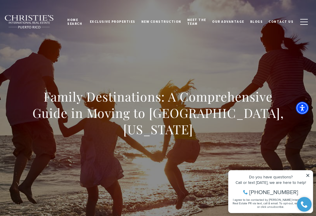
click at [308, 174] on icon at bounding box center [307, 176] width 4 height 4
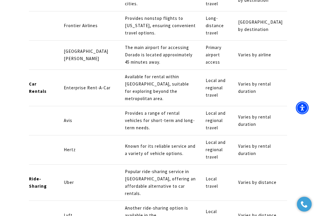
scroll to position [5184, 0]
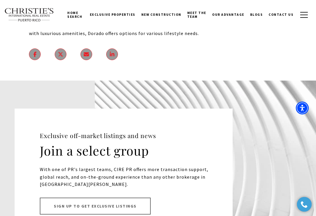
scroll to position [6882, 0]
click at [210, 52] on span "Specialists" at bounding box center [202, 53] width 28 height 5
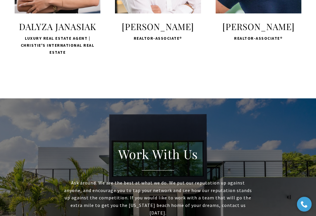
scroll to position [1100, 0]
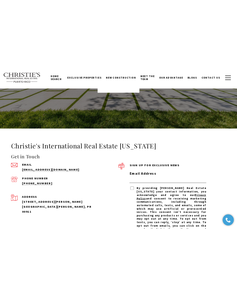
scroll to position [1999, 0]
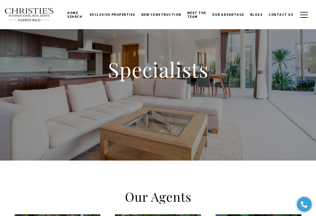
scroll to position [0, 0]
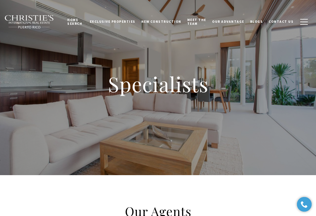
click at [287, 22] on span "Contact Us" at bounding box center [280, 22] width 25 height 4
